Goal: Task Accomplishment & Management: Manage account settings

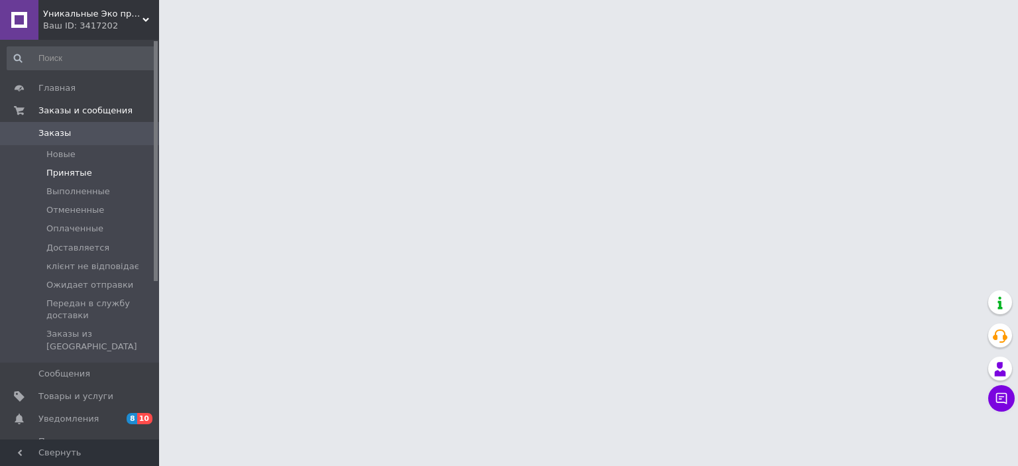
click at [63, 176] on span "Принятые" at bounding box center [69, 173] width 46 height 12
